Goal: Book appointment/travel/reservation

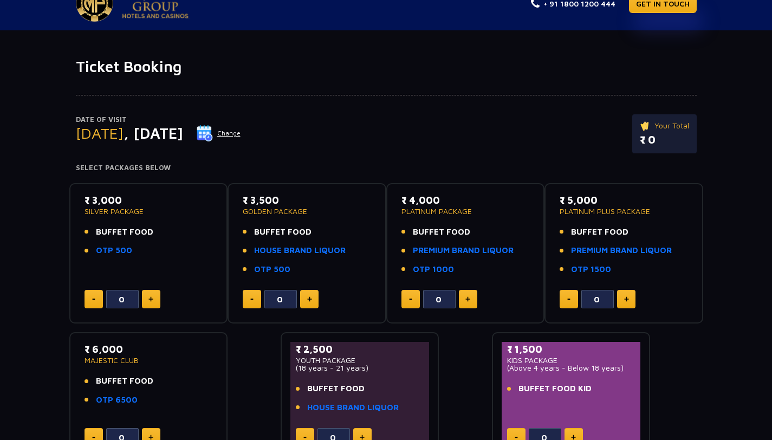
scroll to position [27, 0]
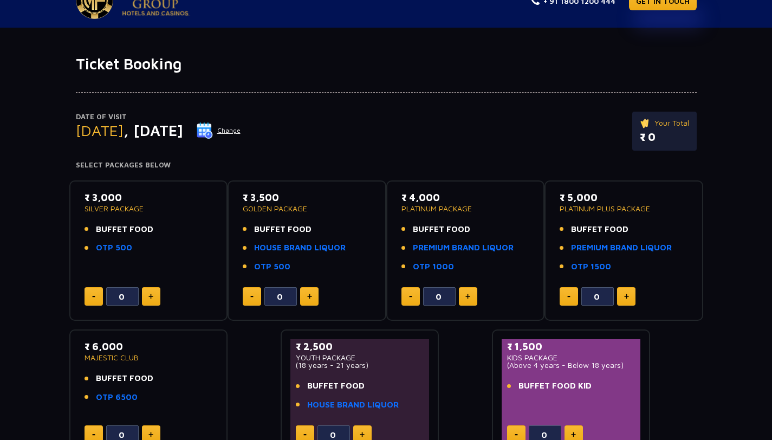
click at [241, 133] on button "Change" at bounding box center [218, 130] width 45 height 17
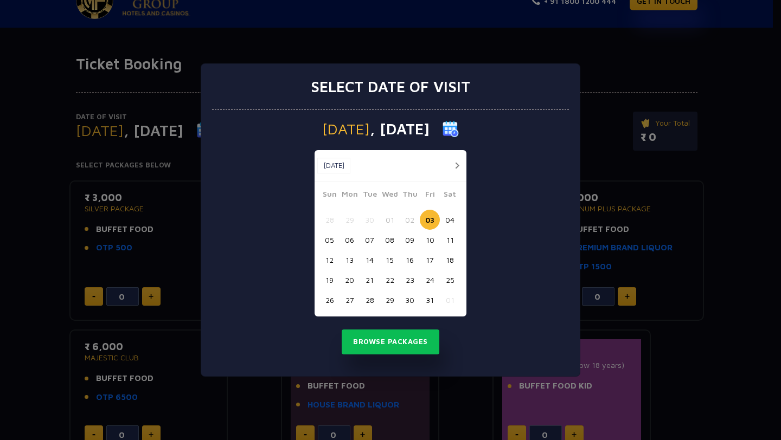
click at [328, 241] on button "05" at bounding box center [329, 240] width 20 height 20
click at [375, 341] on button "Browse Packages" at bounding box center [390, 342] width 98 height 25
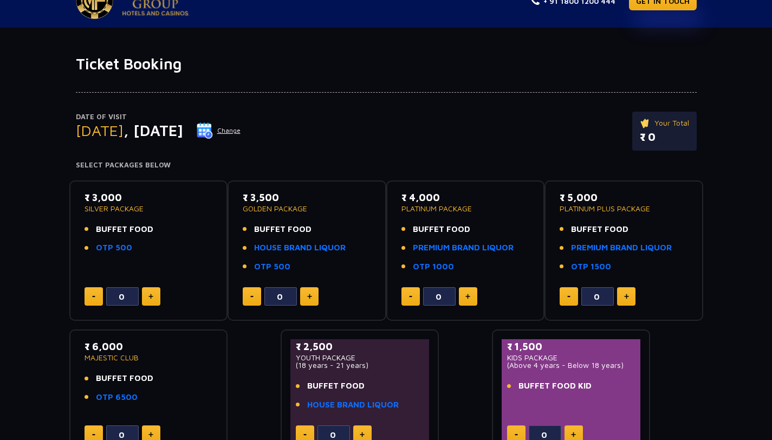
click at [241, 135] on button "Change" at bounding box center [218, 130] width 45 height 17
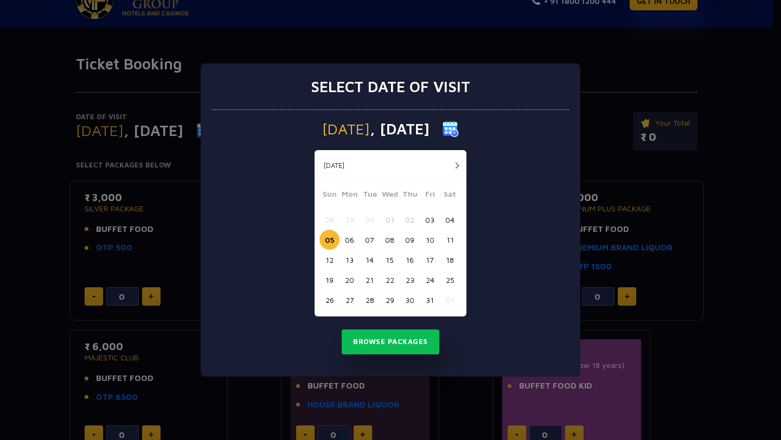
click at [347, 243] on button "06" at bounding box center [349, 240] width 20 height 20
click at [379, 347] on button "Browse Packages" at bounding box center [390, 342] width 98 height 25
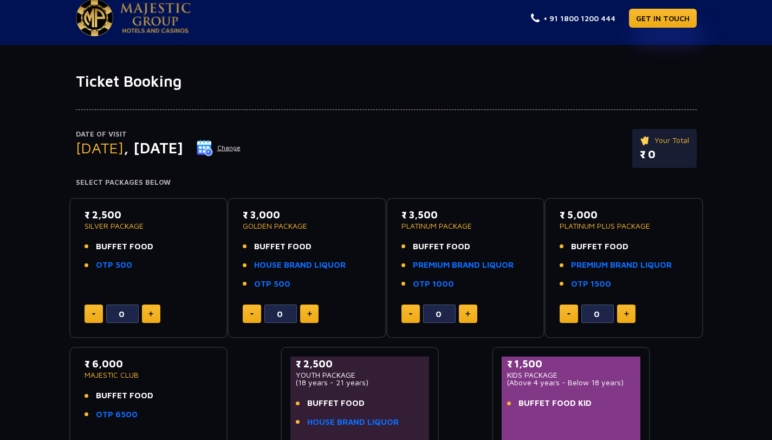
scroll to position [0, 0]
